Goal: Register for event/course

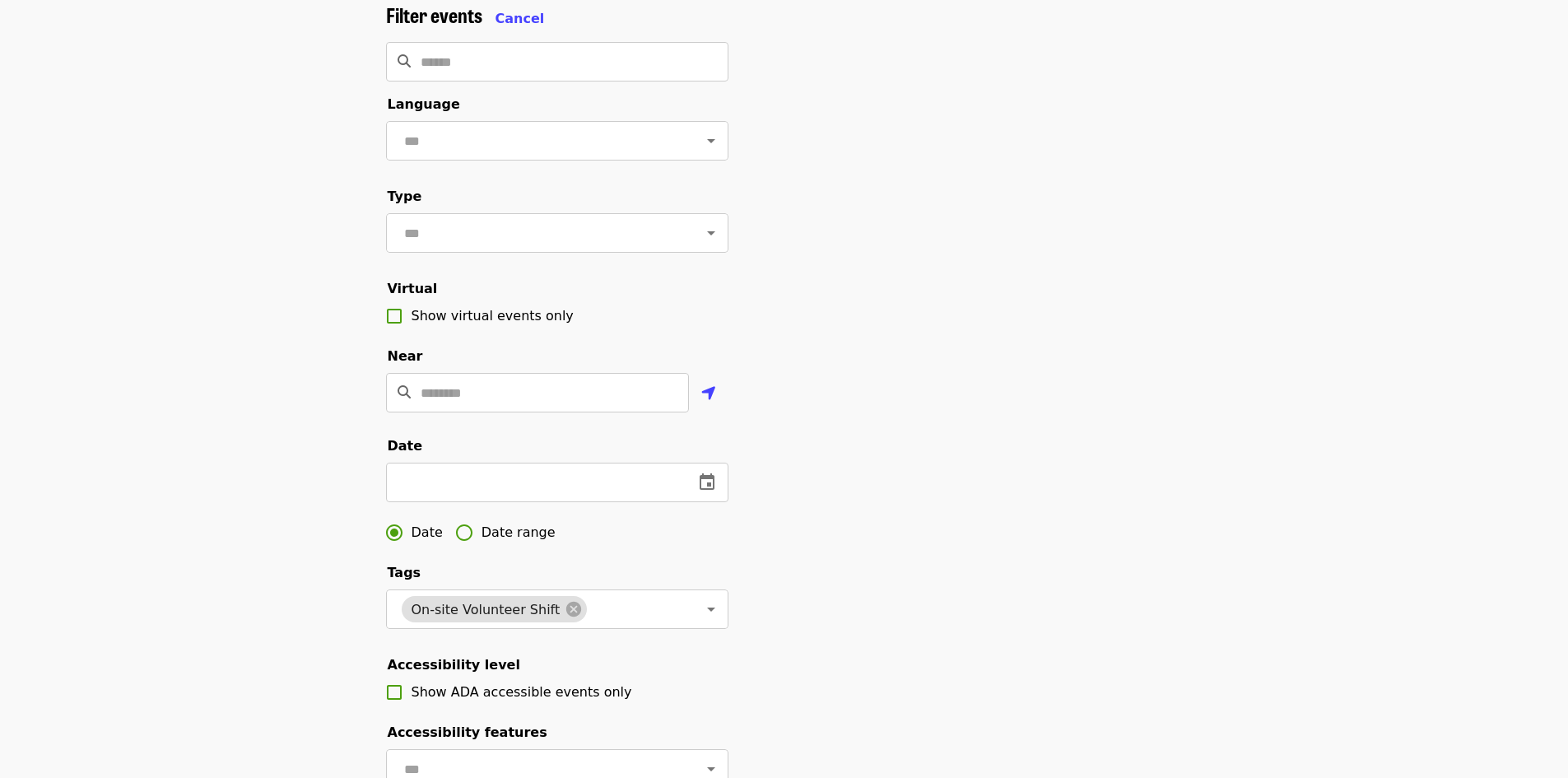
scroll to position [247, 0]
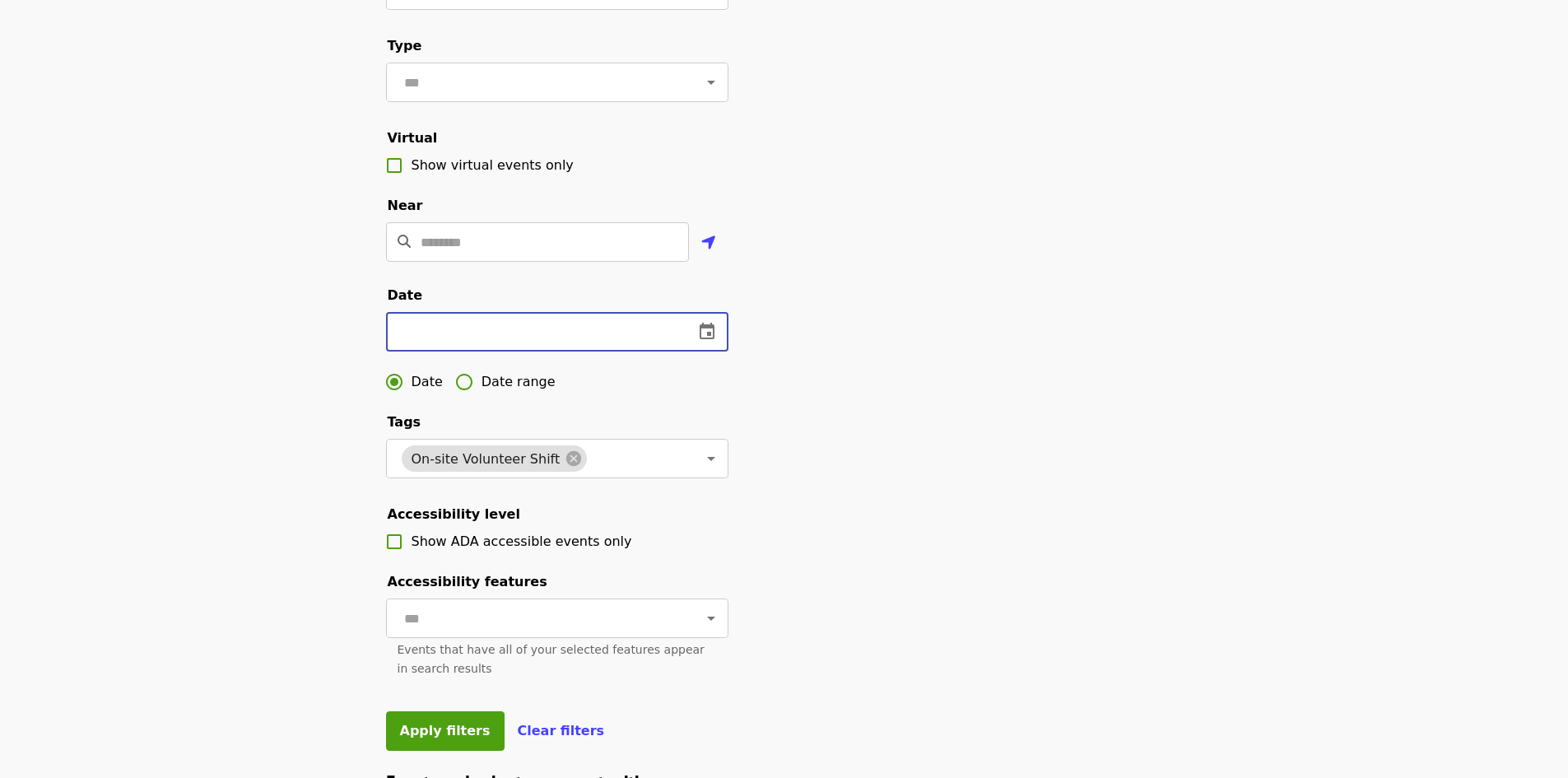
click at [540, 351] on input "text" at bounding box center [533, 332] width 295 height 39
click at [704, 341] on icon "change date" at bounding box center [707, 332] width 20 height 20
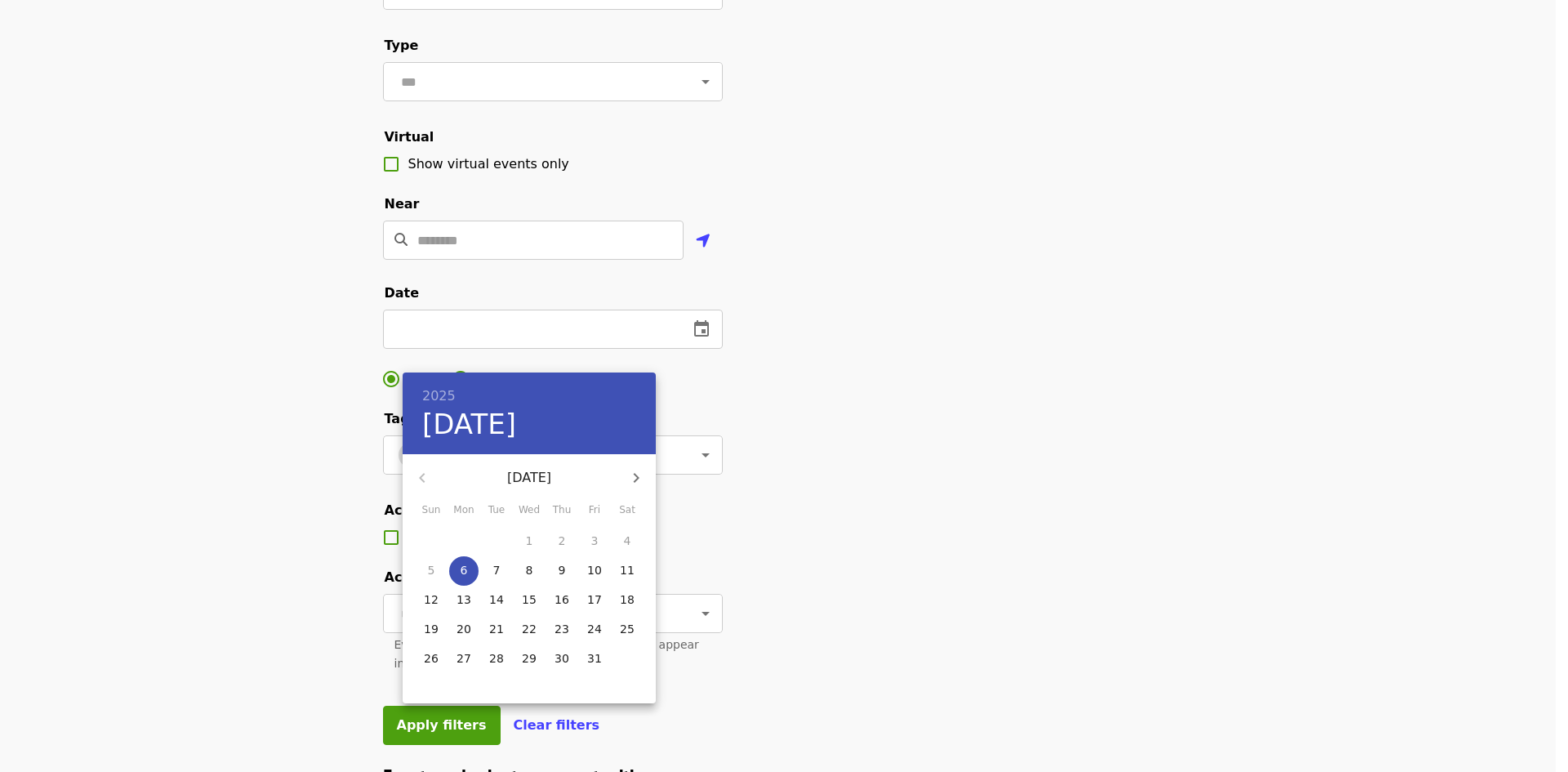
click at [528, 656] on p "29" at bounding box center [529, 658] width 15 height 17
type input "**********"
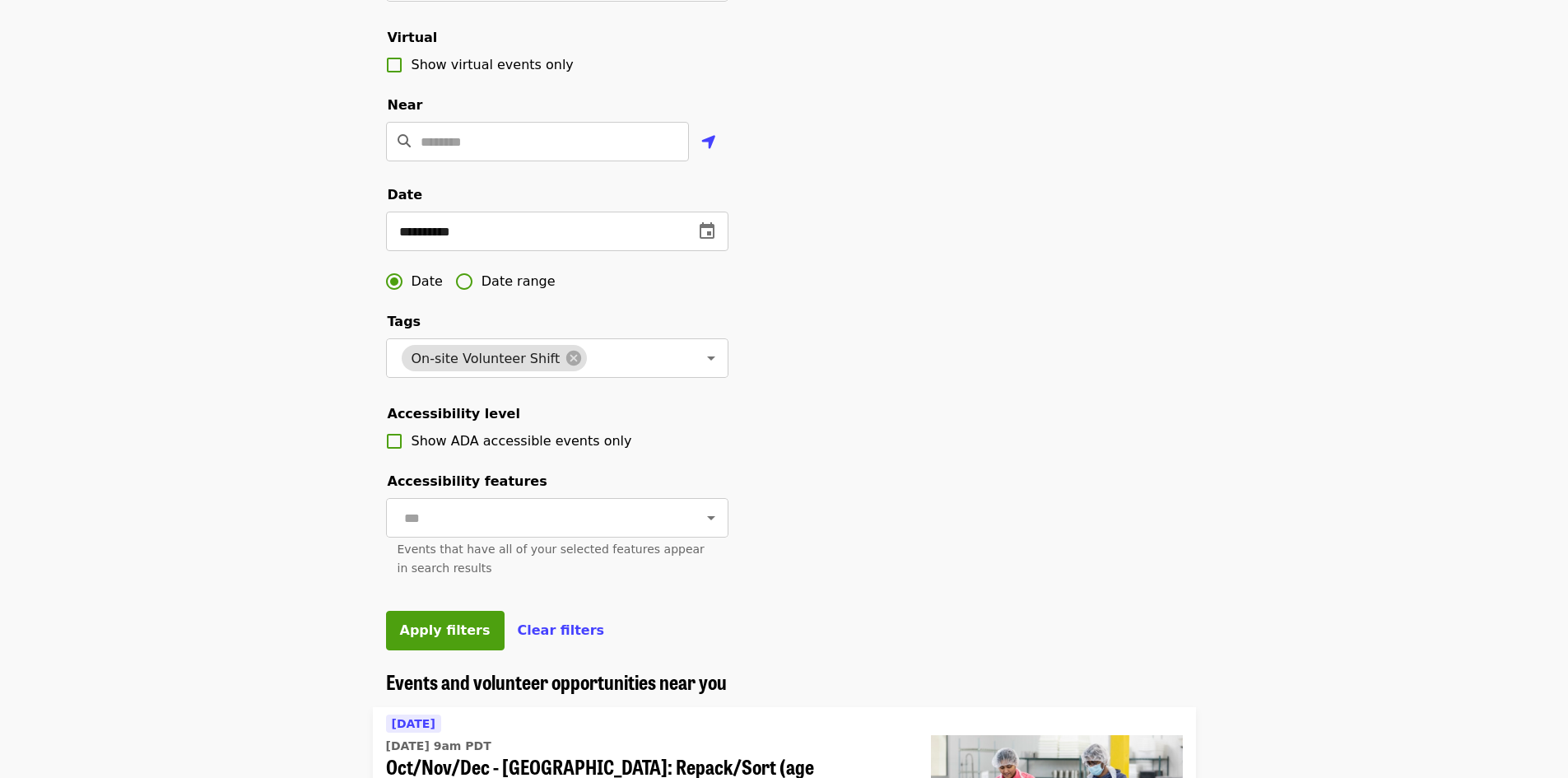
scroll to position [494, 0]
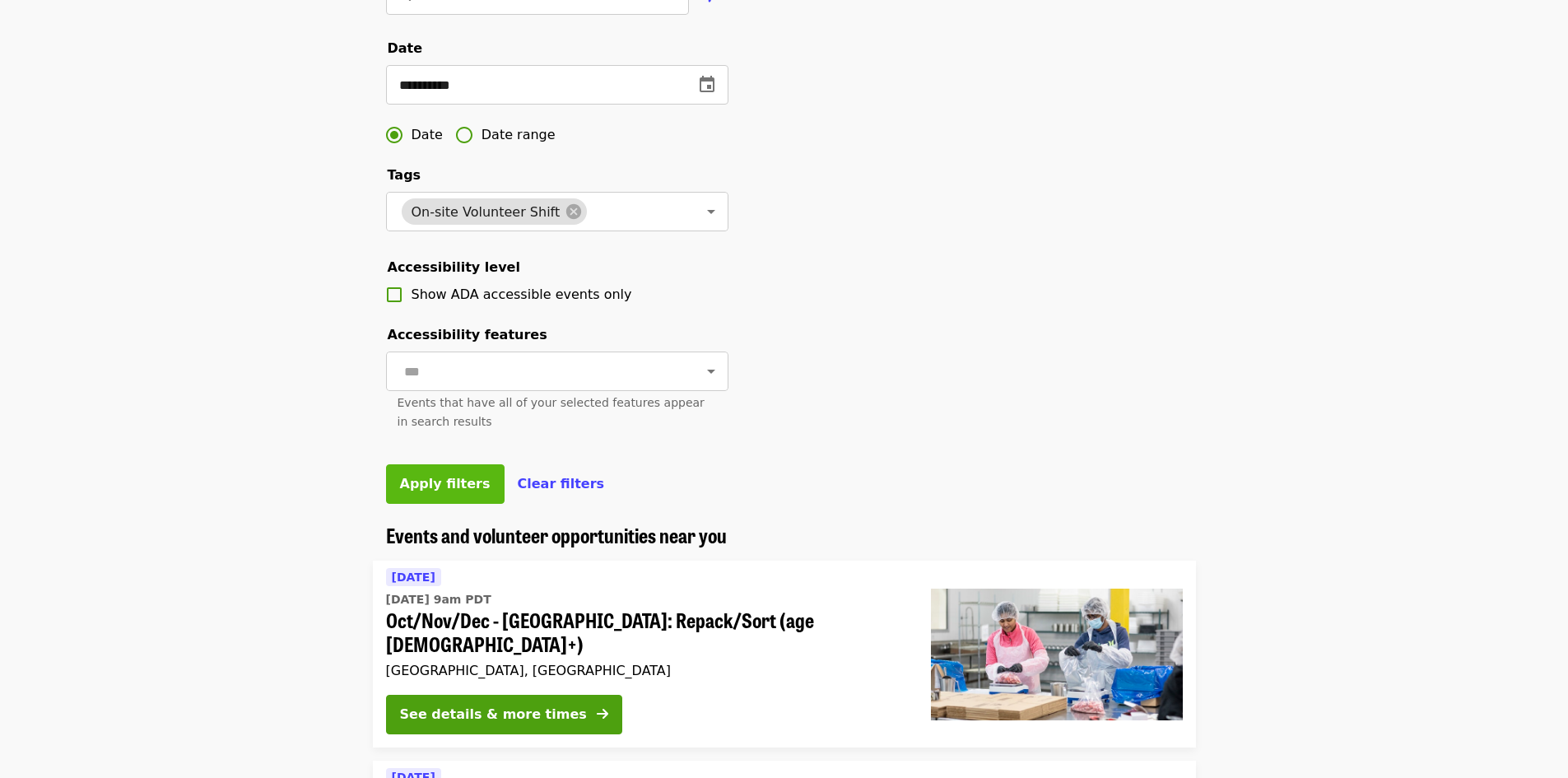
click at [436, 492] on span "Apply filters" at bounding box center [445, 484] width 91 height 16
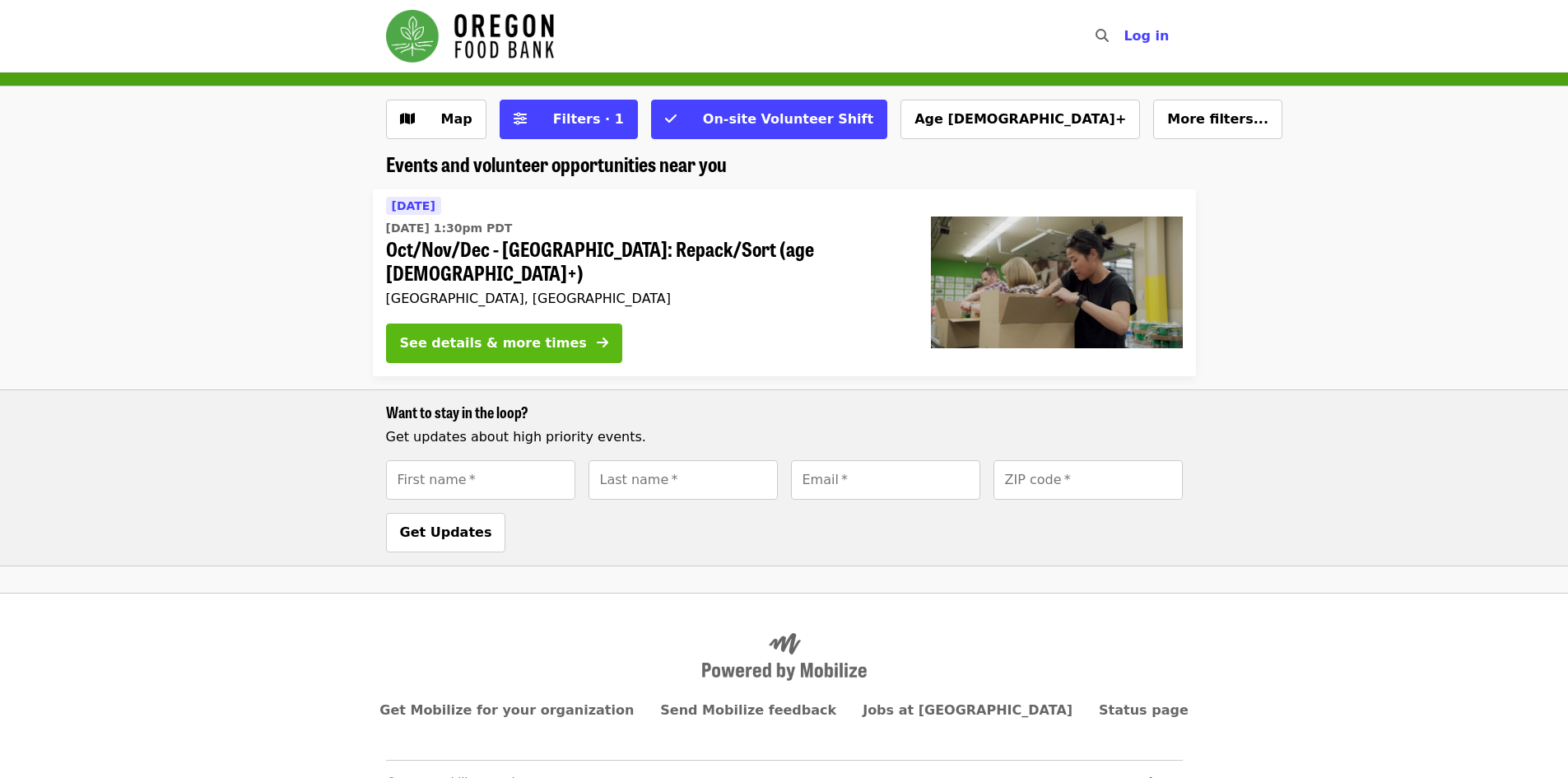
click at [473, 333] on div "See details & more times" at bounding box center [493, 343] width 187 height 20
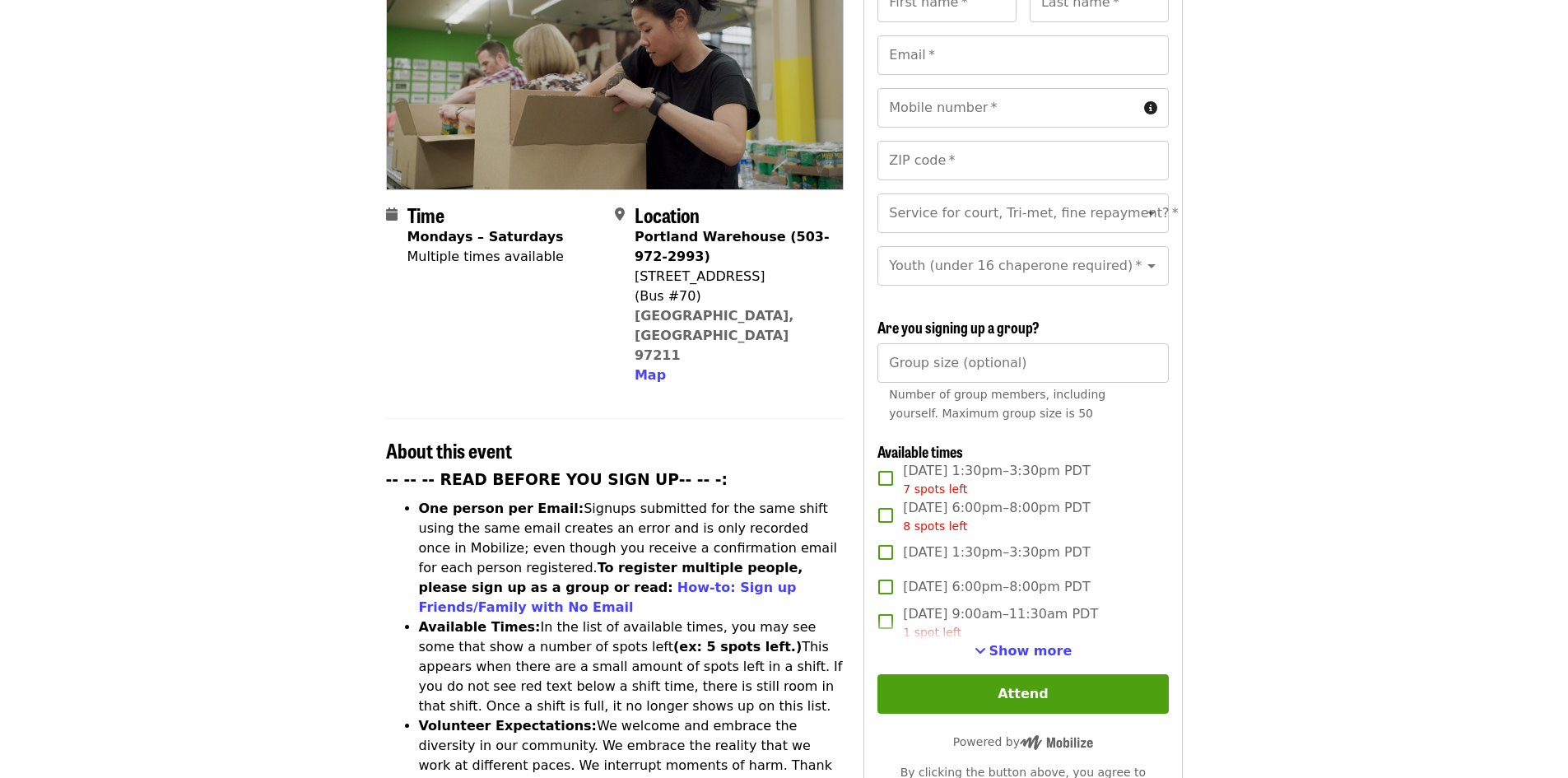
scroll to position [329, 0]
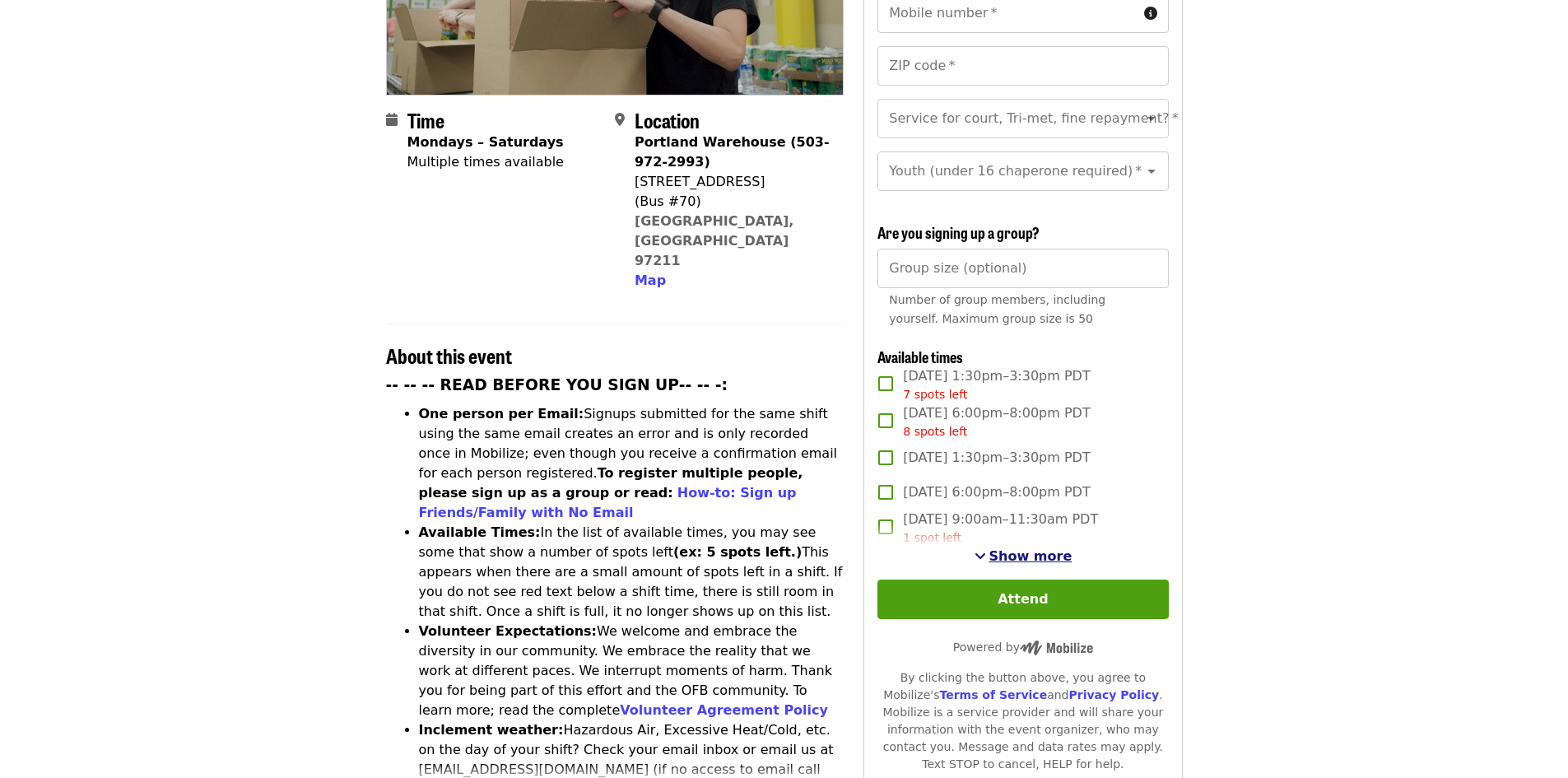
click at [1012, 549] on span "Show more" at bounding box center [1031, 557] width 84 height 16
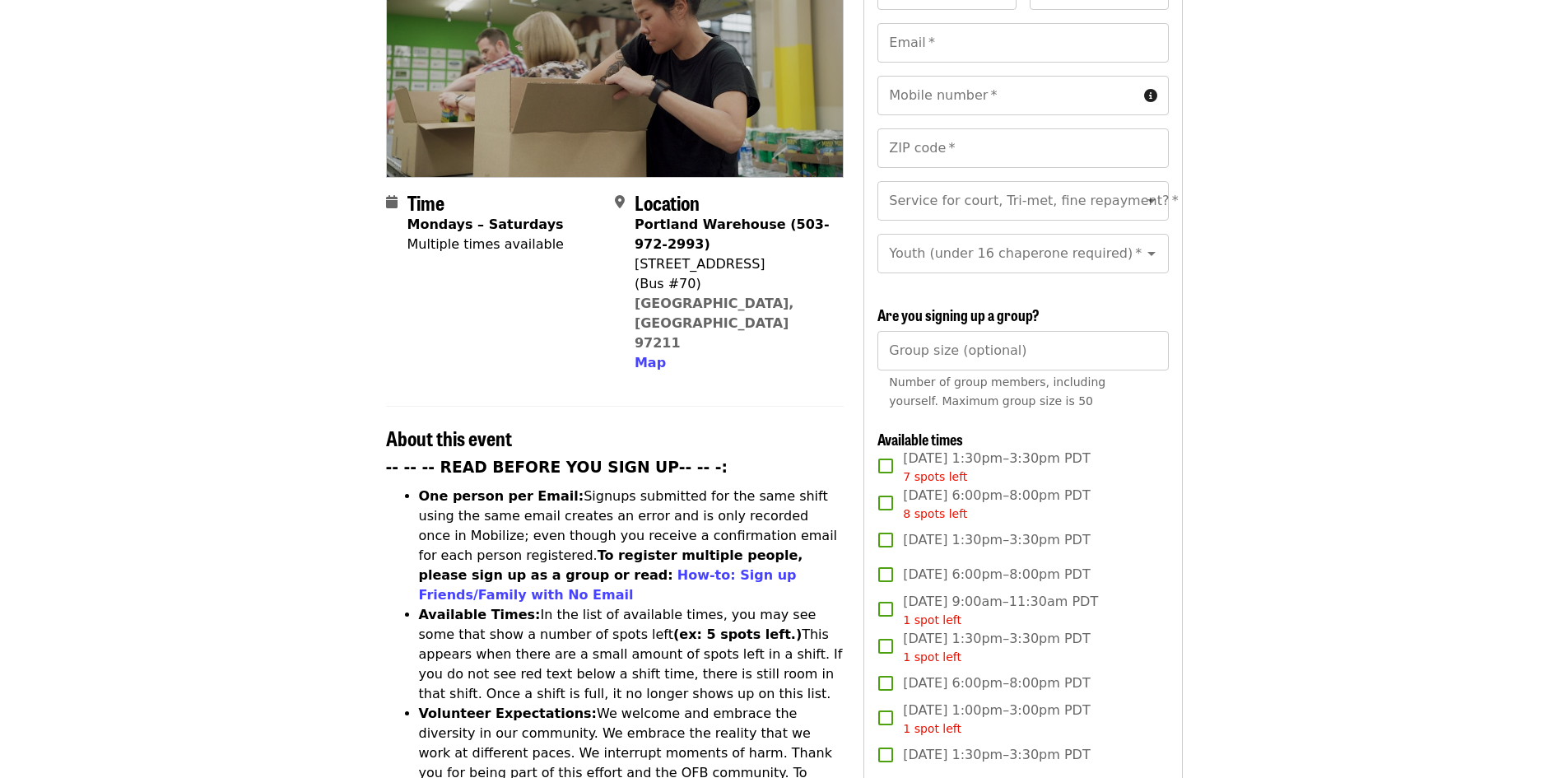
scroll to position [0, 0]
